Goal: Navigation & Orientation: Find specific page/section

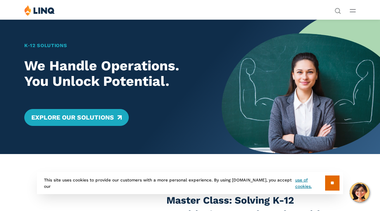
click at [35, 35] on div "K‑12 Solutions We Handle Operations. You Unlock Potential. Explore Our Solutions" at bounding box center [111, 86] width 222 height 135
